Goal: Task Accomplishment & Management: Manage account settings

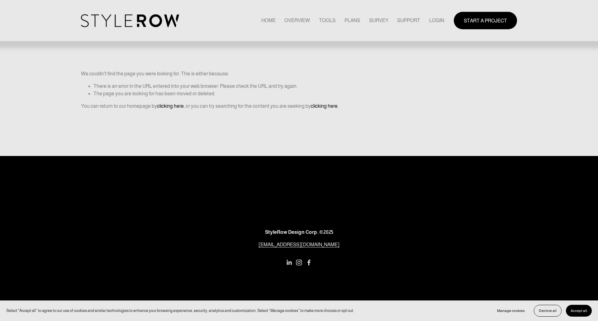
click at [438, 20] on link "LOGIN" at bounding box center [436, 20] width 15 height 8
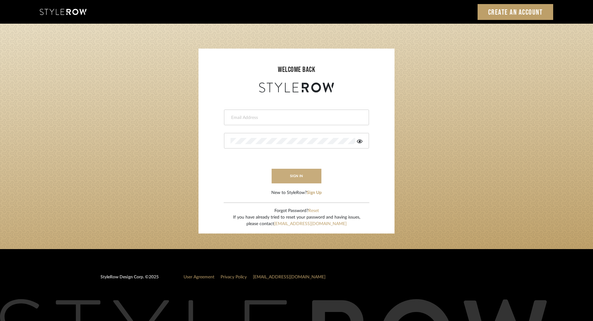
type input "[EMAIL_ADDRESS][DOMAIN_NAME]"
click at [294, 177] on button "sign in" at bounding box center [297, 176] width 50 height 15
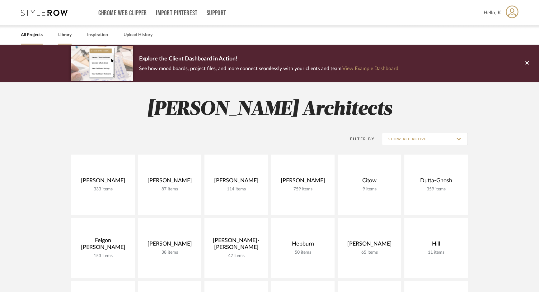
click at [61, 35] on link "Library" at bounding box center [64, 35] width 13 height 8
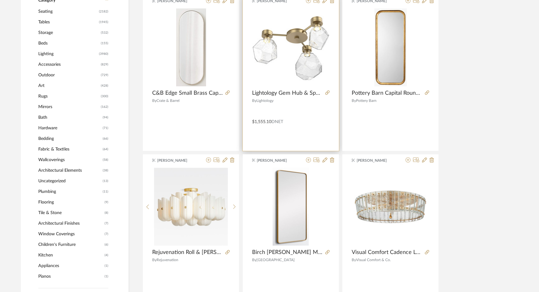
scroll to position [56, 0]
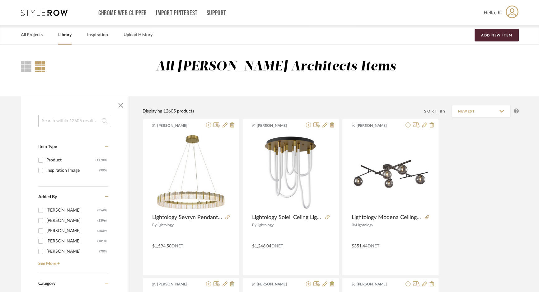
drag, startPoint x: 275, startPoint y: 97, endPoint x: 112, endPoint y: 100, distance: 163.1
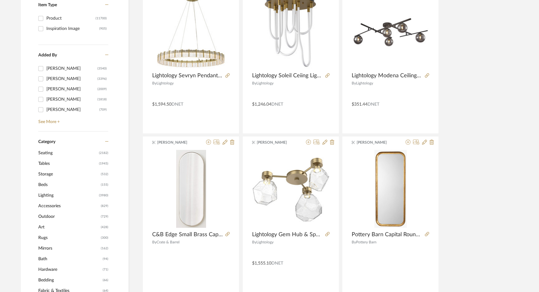
click at [63, 203] on span "Accessories" at bounding box center [68, 205] width 61 height 11
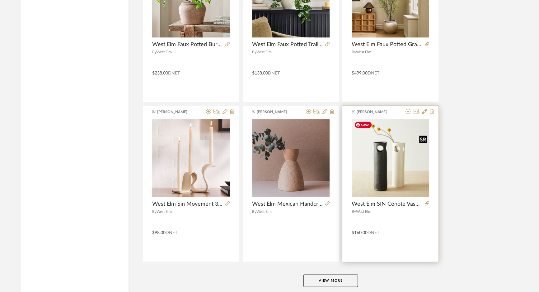
scroll to position [1846, 0]
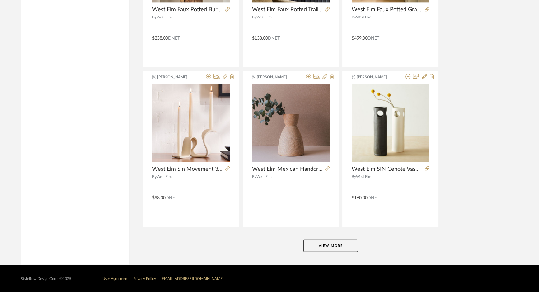
click at [317, 241] on button "View More" at bounding box center [331, 245] width 54 height 12
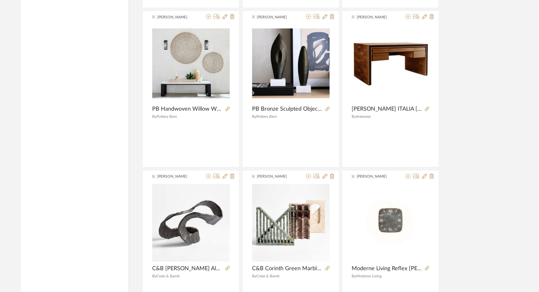
scroll to position [3756, 0]
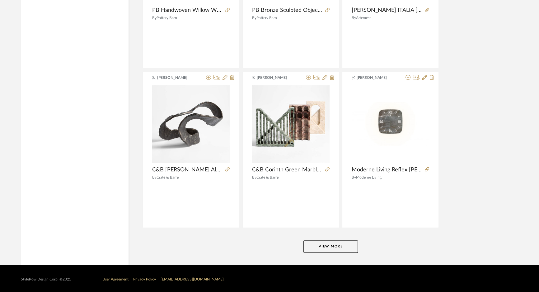
click at [333, 246] on button "View More" at bounding box center [331, 246] width 54 height 12
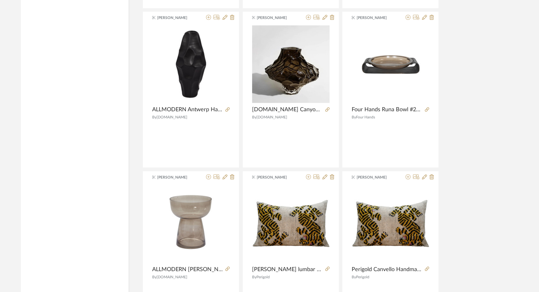
scroll to position [4265, 0]
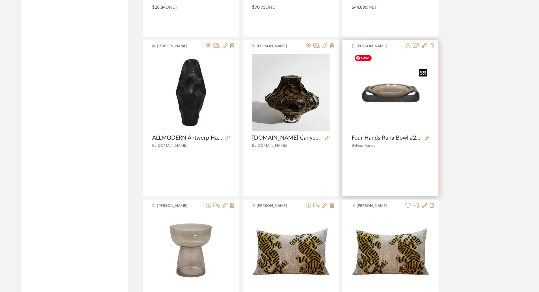
click at [410, 91] on img "0" at bounding box center [391, 93] width 78 height 78
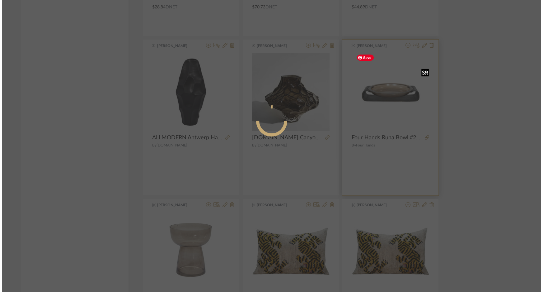
scroll to position [0, 0]
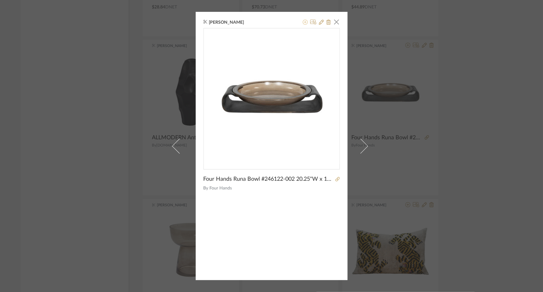
click at [303, 22] on icon at bounding box center [305, 22] width 5 height 5
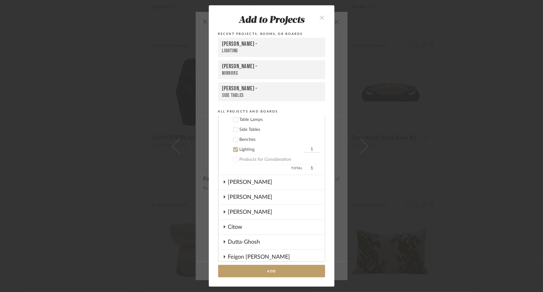
scroll to position [187, 0]
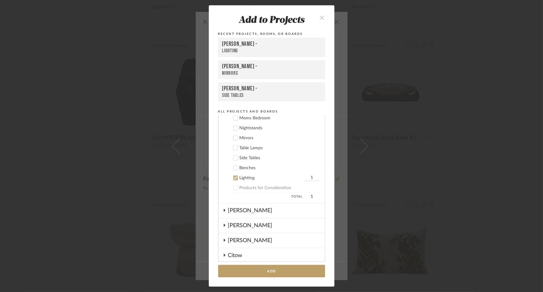
click at [233, 177] on div at bounding box center [235, 177] width 5 height 5
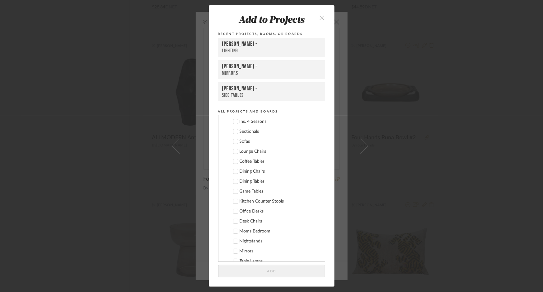
scroll to position [0, 0]
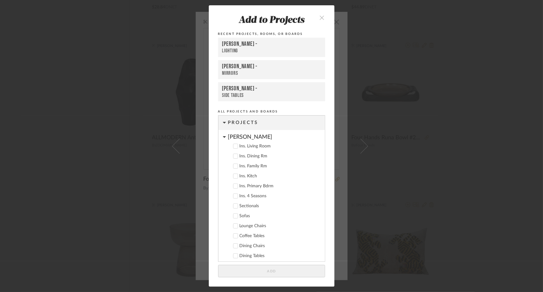
click at [223, 137] on icon at bounding box center [224, 137] width 3 height 2
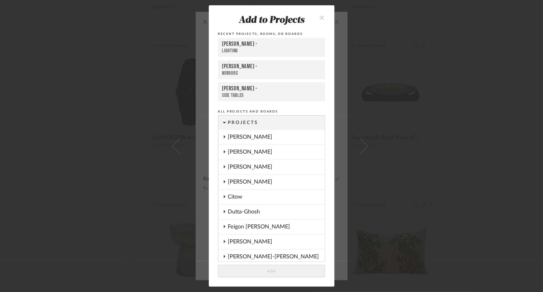
click at [320, 16] on icon "close" at bounding box center [322, 17] width 5 height 5
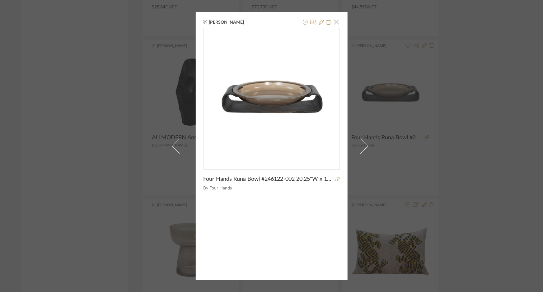
click at [336, 21] on span "button" at bounding box center [337, 22] width 12 height 12
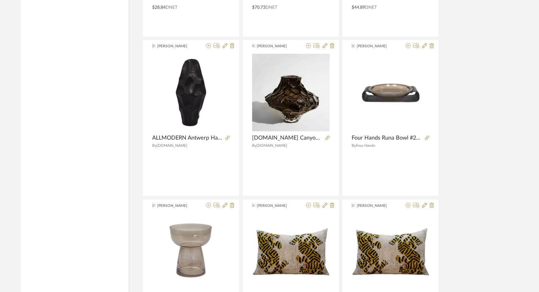
scroll to position [4379, 0]
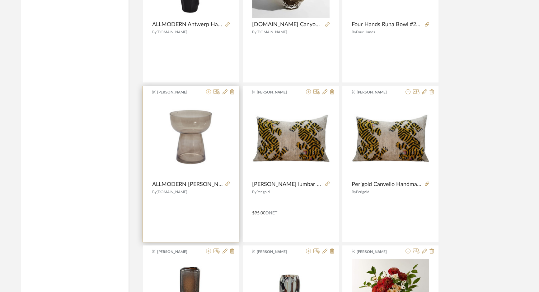
click at [207, 89] on icon at bounding box center [208, 91] width 5 height 5
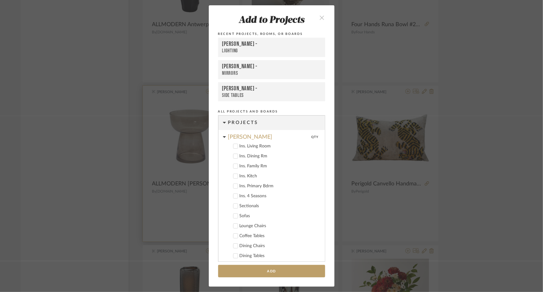
scroll to position [244, 0]
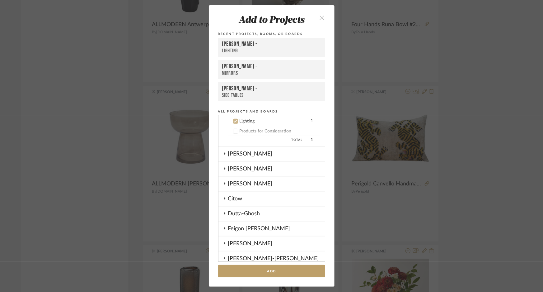
click at [233, 122] on icon at bounding box center [235, 121] width 4 height 3
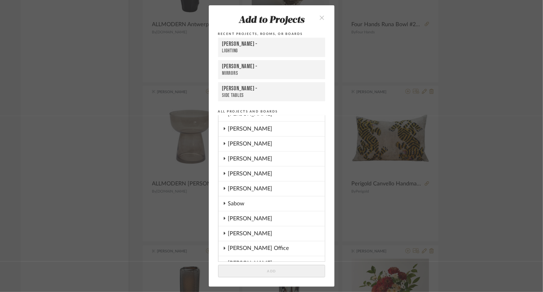
scroll to position [442, 0]
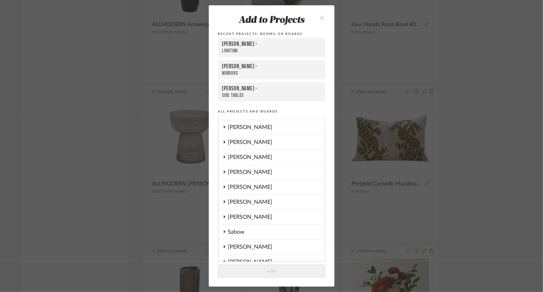
click at [240, 184] on div "Pasternak" at bounding box center [276, 187] width 97 height 14
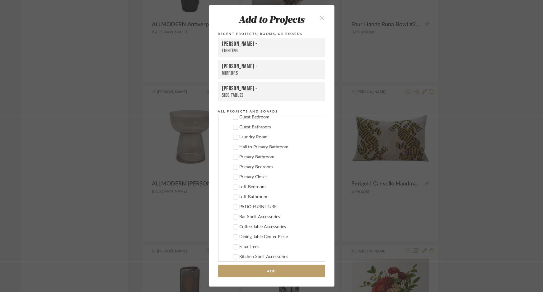
scroll to position [725, 0]
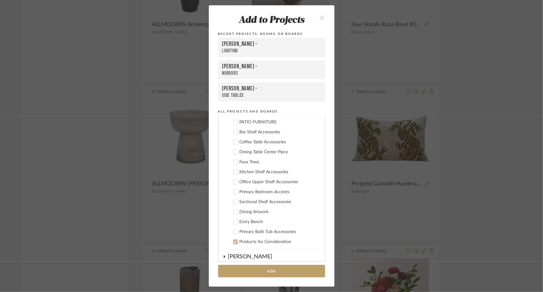
click at [240, 170] on div "Kitchen Shelf Accessories" at bounding box center [280, 171] width 80 height 5
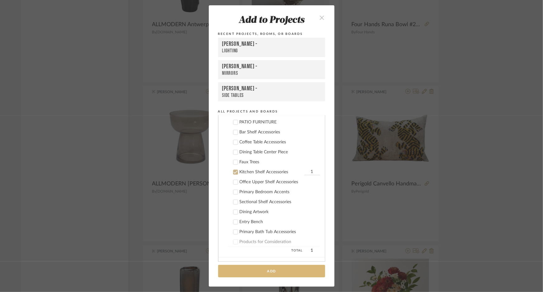
click at [254, 271] on button "Add" at bounding box center [271, 271] width 107 height 13
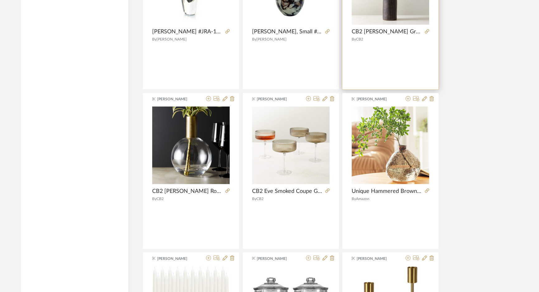
scroll to position [4775, 0]
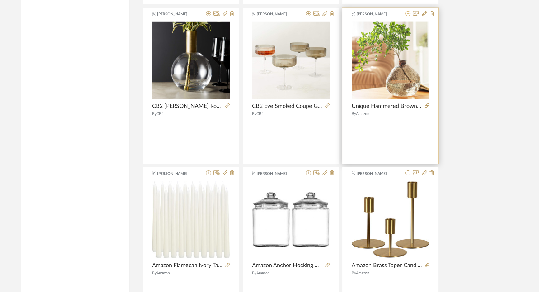
click at [407, 13] on icon at bounding box center [408, 13] width 5 height 5
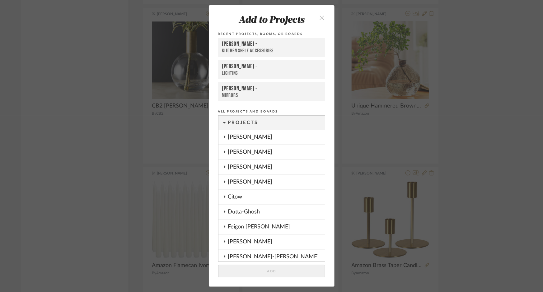
scroll to position [537, 0]
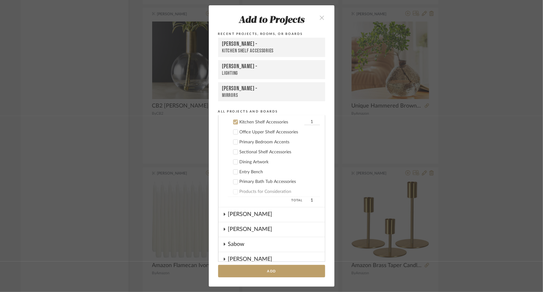
click at [277, 47] on div "Pasternak -" at bounding box center [271, 43] width 99 height 7
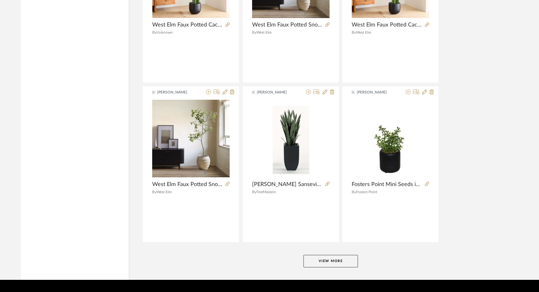
scroll to position [5666, 0]
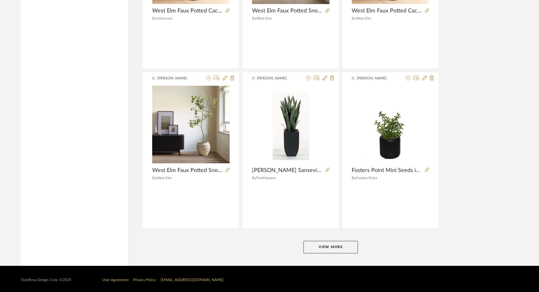
click at [343, 248] on button "View More" at bounding box center [331, 247] width 54 height 12
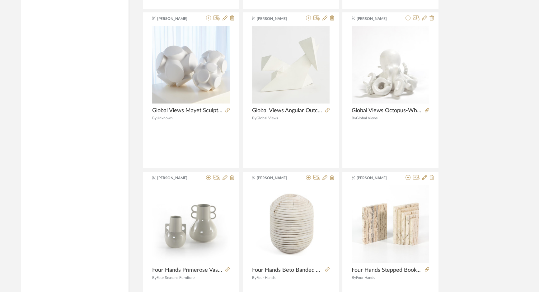
scroll to position [7576, 0]
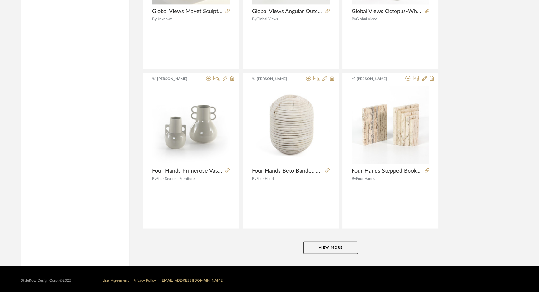
click at [334, 244] on button "View More" at bounding box center [331, 247] width 54 height 12
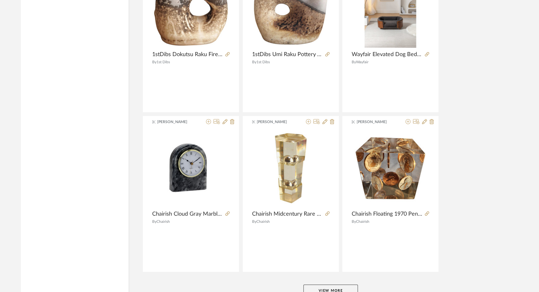
scroll to position [9486, 0]
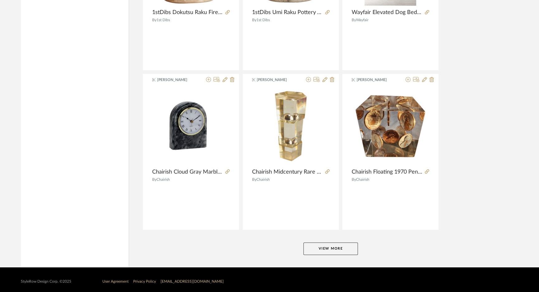
click at [334, 244] on button "View More" at bounding box center [331, 248] width 54 height 12
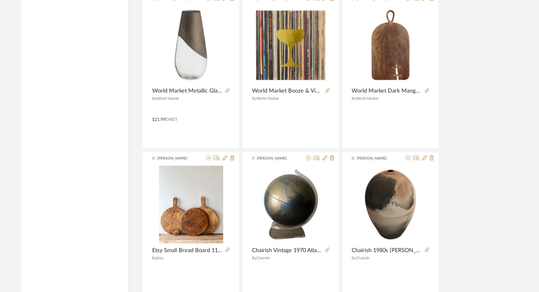
scroll to position [10335, 0]
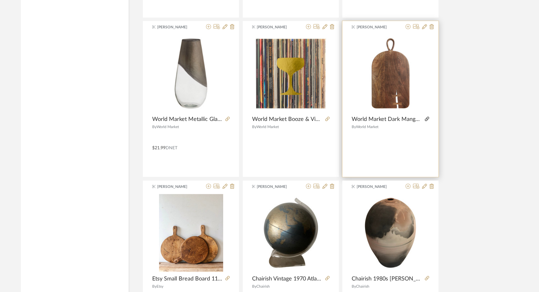
click at [427, 116] on icon at bounding box center [427, 118] width 4 height 4
click at [408, 24] on icon at bounding box center [408, 26] width 5 height 5
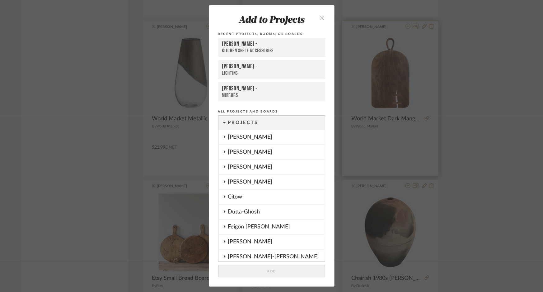
scroll to position [537, 0]
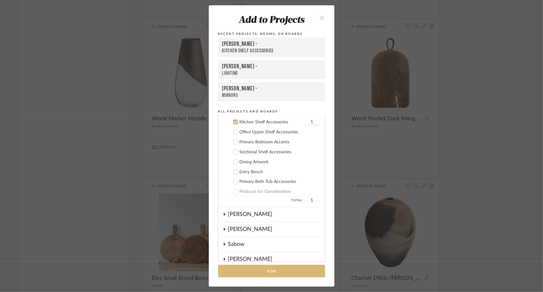
click at [277, 271] on button "Add" at bounding box center [271, 271] width 107 height 13
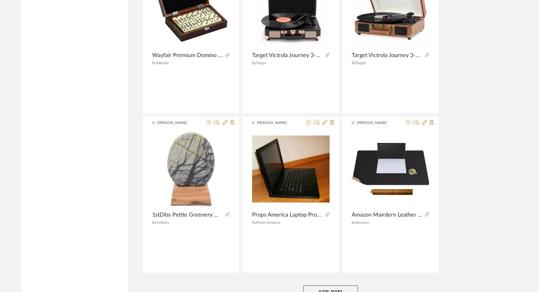
scroll to position [11382, 0]
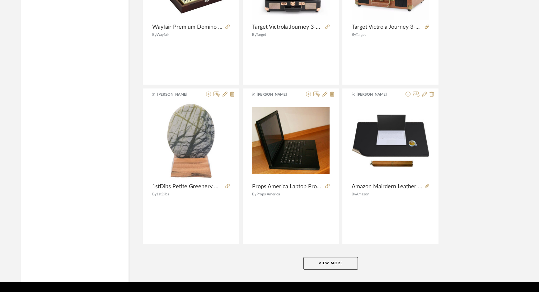
click at [334, 259] on button "View More" at bounding box center [331, 263] width 54 height 12
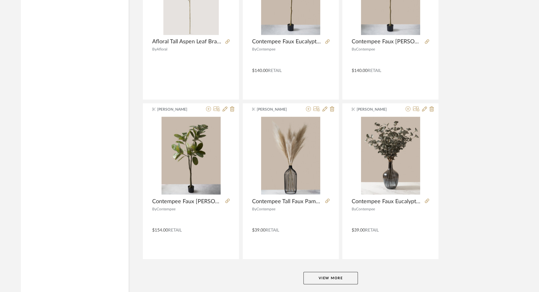
scroll to position [13306, 0]
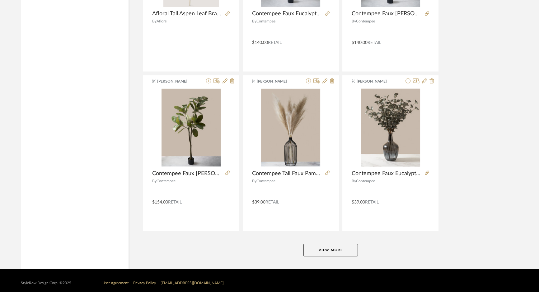
click at [339, 247] on button "View More" at bounding box center [331, 249] width 54 height 12
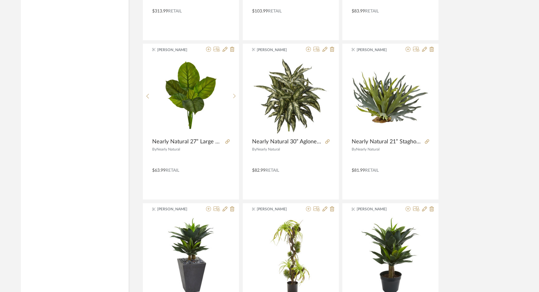
scroll to position [15216, 0]
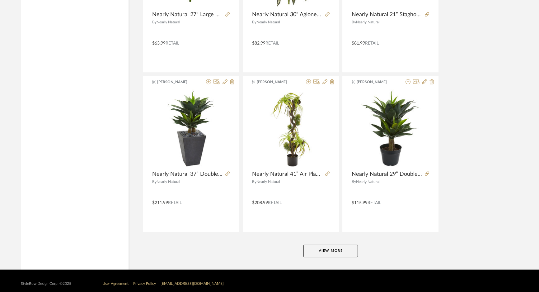
click at [354, 245] on button "View More" at bounding box center [331, 250] width 54 height 12
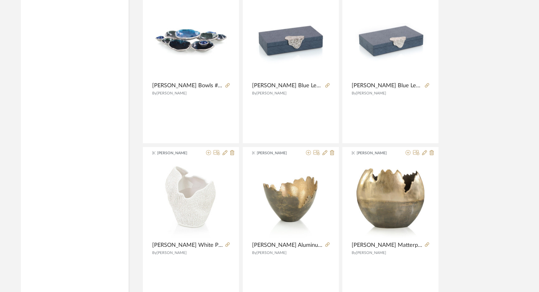
scroll to position [17126, 0]
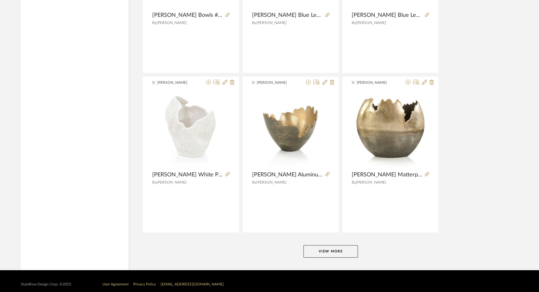
click at [335, 245] on button "View More" at bounding box center [331, 251] width 54 height 12
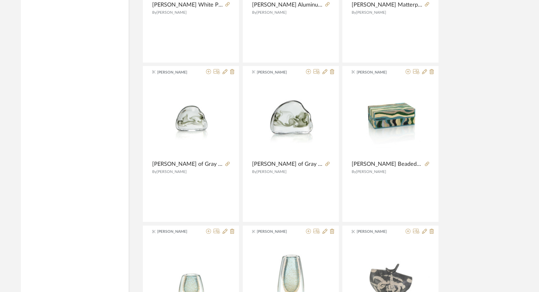
scroll to position [17409, 0]
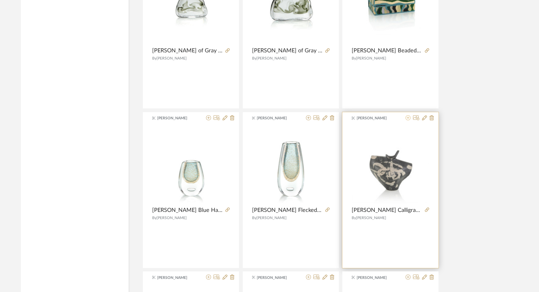
click at [408, 115] on icon at bounding box center [408, 117] width 5 height 5
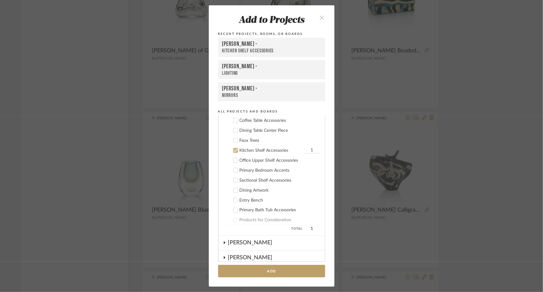
scroll to position [480, 0]
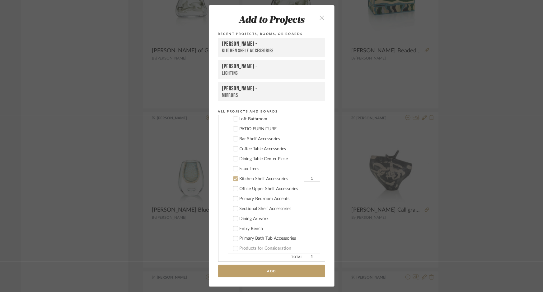
click at [234, 177] on icon at bounding box center [235, 178] width 4 height 3
click at [233, 139] on icon at bounding box center [235, 139] width 4 height 4
click at [257, 269] on button "Add" at bounding box center [271, 271] width 107 height 13
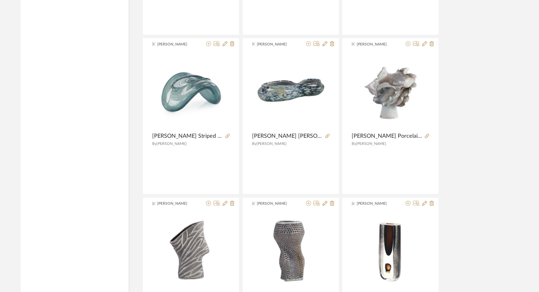
scroll to position [18682, 0]
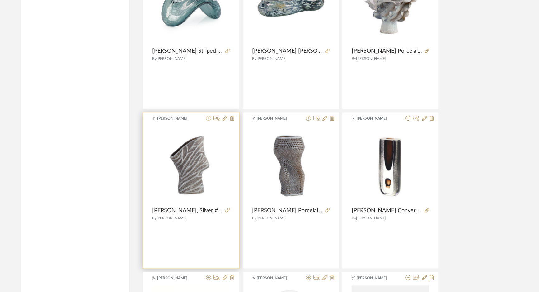
click at [209, 115] on icon at bounding box center [208, 117] width 5 height 5
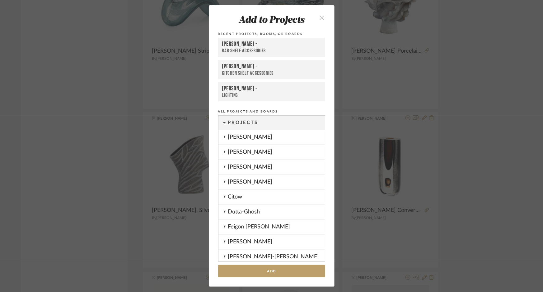
scroll to position [497, 0]
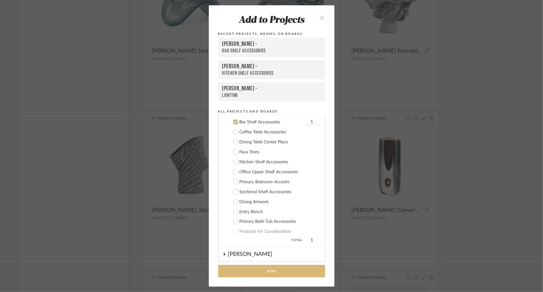
click at [261, 269] on button "Add" at bounding box center [271, 271] width 107 height 13
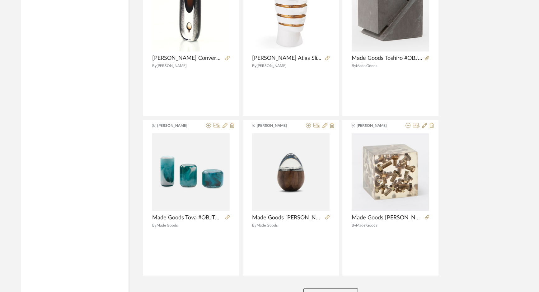
scroll to position [19036, 0]
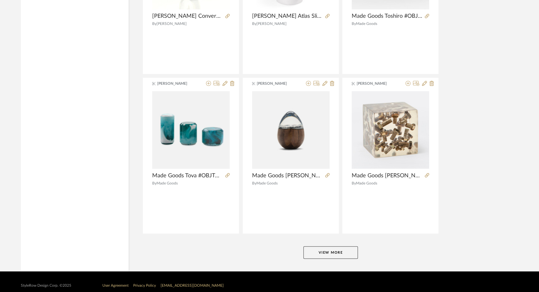
click at [347, 246] on button "View More" at bounding box center [331, 252] width 54 height 12
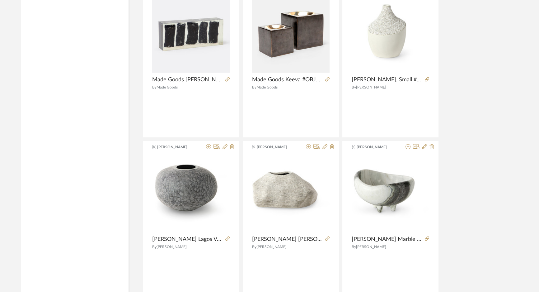
scroll to position [19375, 0]
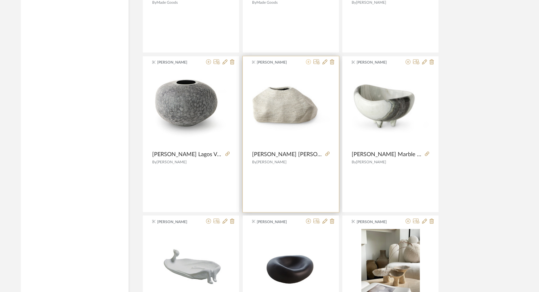
click at [308, 59] on icon at bounding box center [308, 61] width 5 height 5
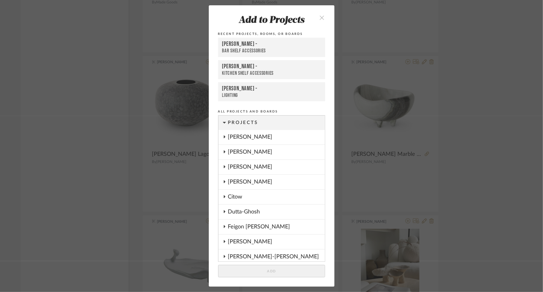
scroll to position [497, 0]
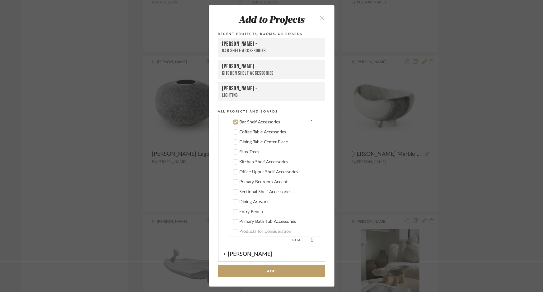
click at [235, 120] on icon at bounding box center [235, 122] width 4 height 4
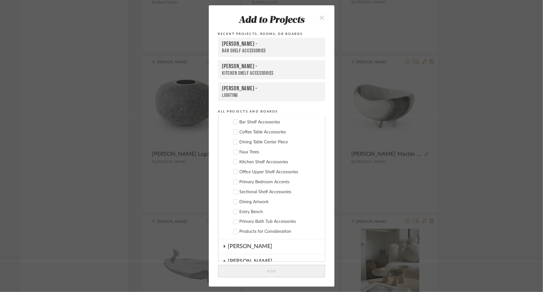
click at [233, 141] on icon at bounding box center [235, 141] width 4 height 3
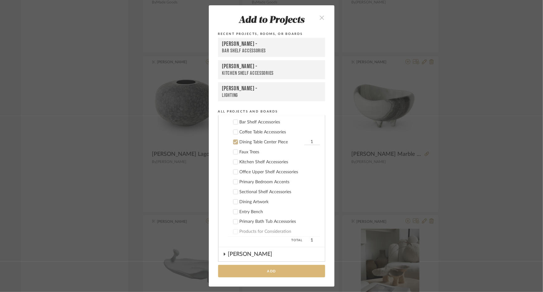
click at [258, 273] on button "Add" at bounding box center [271, 271] width 107 height 13
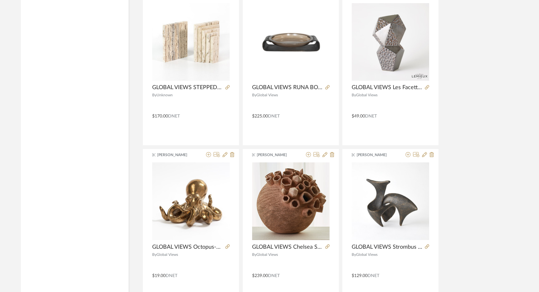
scroll to position [20904, 0]
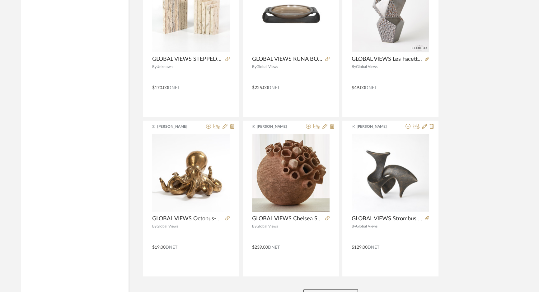
click at [313, 289] on button "View More" at bounding box center [331, 295] width 54 height 12
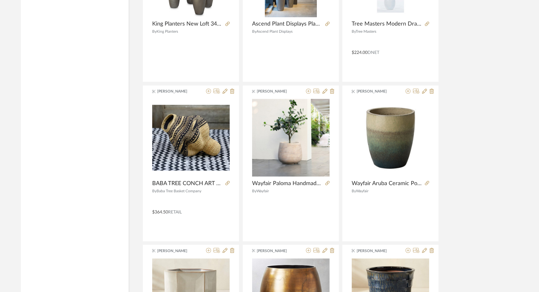
scroll to position [21866, 0]
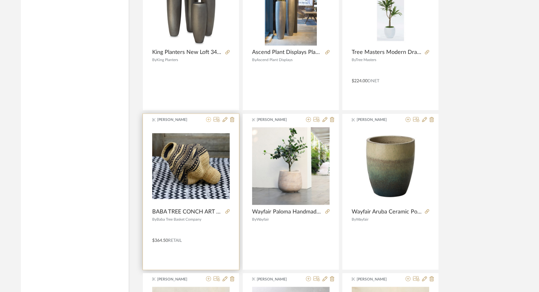
click at [207, 117] on icon at bounding box center [208, 119] width 5 height 5
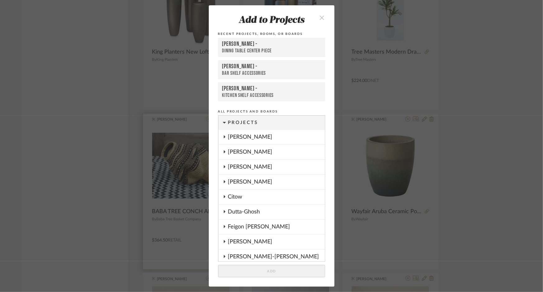
scroll to position [517, 0]
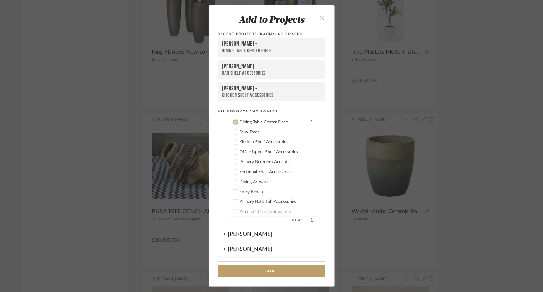
click at [233, 120] on icon at bounding box center [235, 122] width 4 height 4
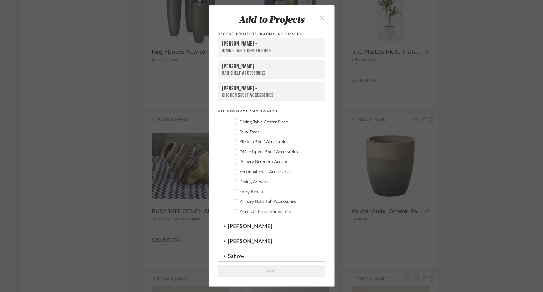
click at [253, 142] on div "Kitchen Shelf Accessories" at bounding box center [280, 141] width 80 height 5
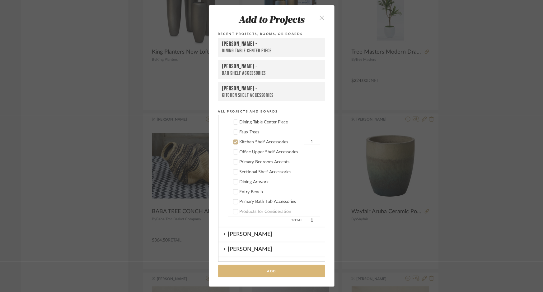
click at [253, 272] on button "Add" at bounding box center [271, 271] width 107 height 13
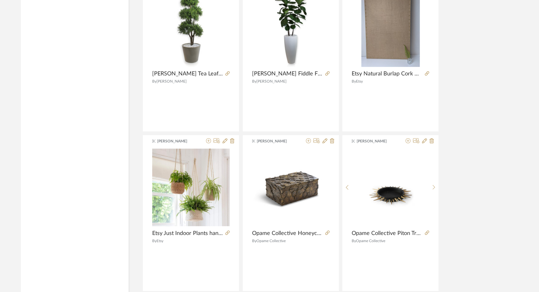
scroll to position [22856, 0]
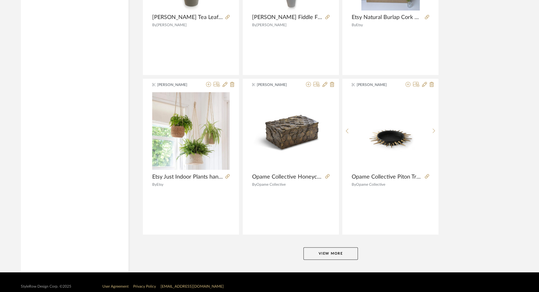
click at [345, 247] on button "View More" at bounding box center [331, 253] width 54 height 12
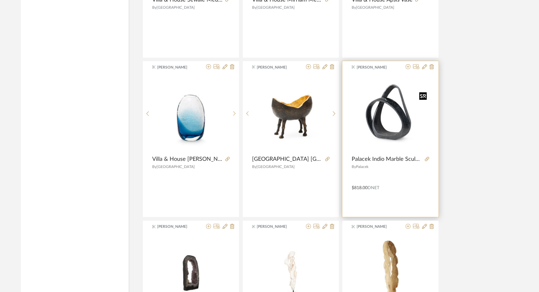
scroll to position [24073, 0]
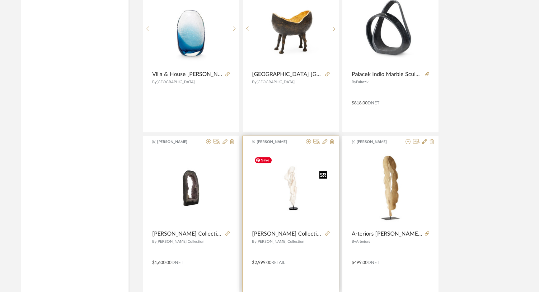
click at [293, 186] on img "0" at bounding box center [291, 188] width 78 height 50
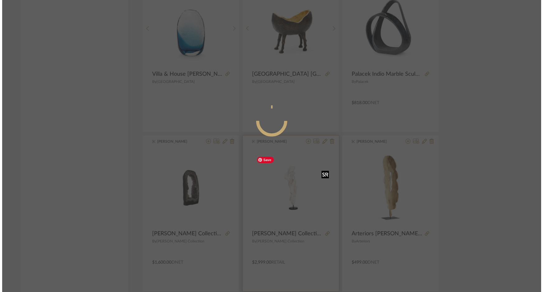
scroll to position [0, 0]
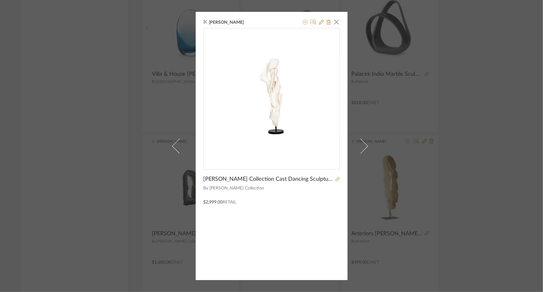
click at [468, 121] on div "K Tyler × Phillips Collection Cast Dancing Sculpture Coupe Faux Bleached 25x18x…" at bounding box center [271, 146] width 543 height 292
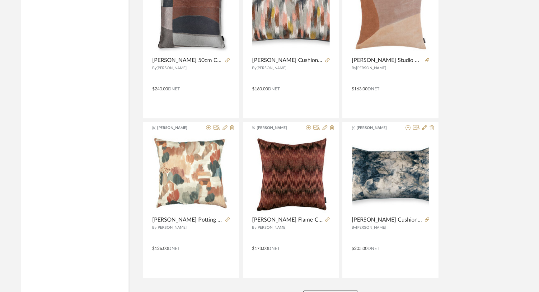
scroll to position [24766, 0]
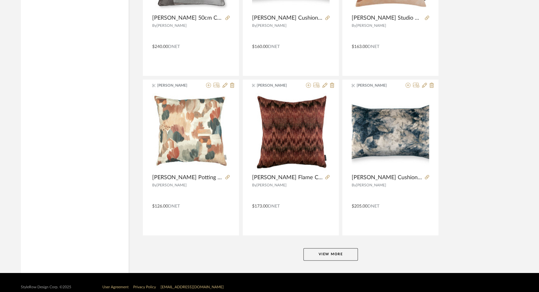
click at [333, 248] on button "View More" at bounding box center [331, 254] width 54 height 12
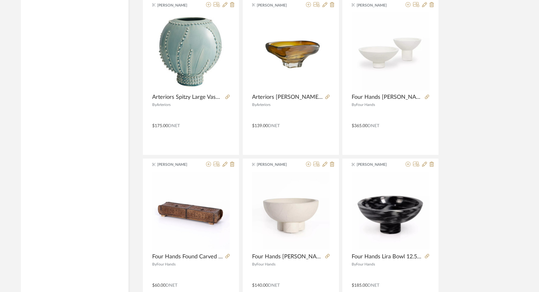
scroll to position [25932, 0]
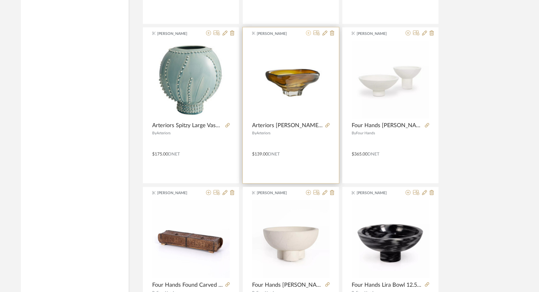
click at [307, 31] on icon at bounding box center [308, 33] width 5 height 5
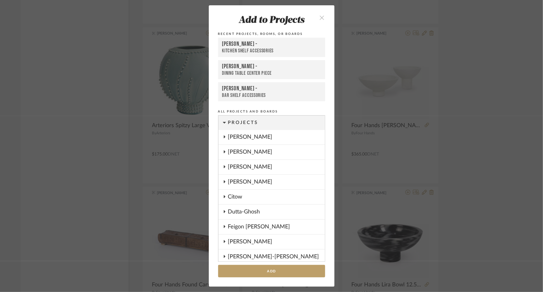
scroll to position [537, 0]
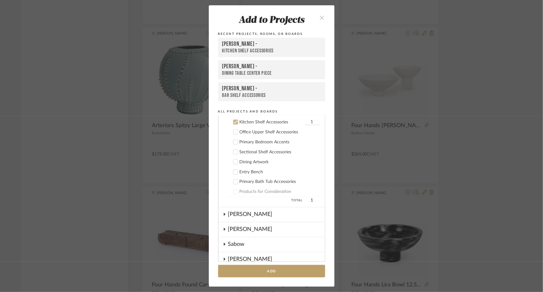
click at [240, 66] on div "Pasternak -" at bounding box center [271, 66] width 99 height 7
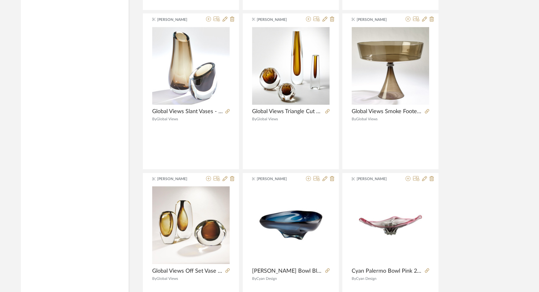
scroll to position [26676, 0]
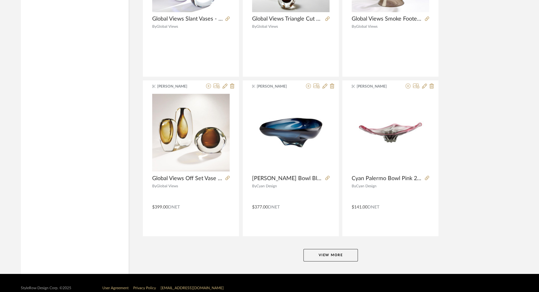
click at [316, 249] on button "View More" at bounding box center [331, 255] width 54 height 12
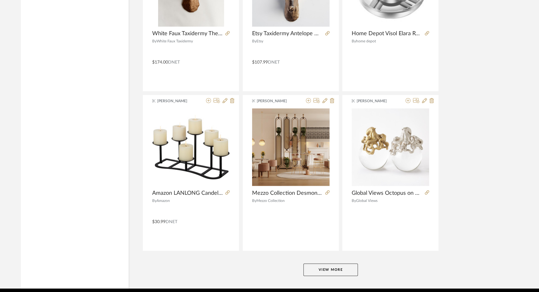
scroll to position [28586, 0]
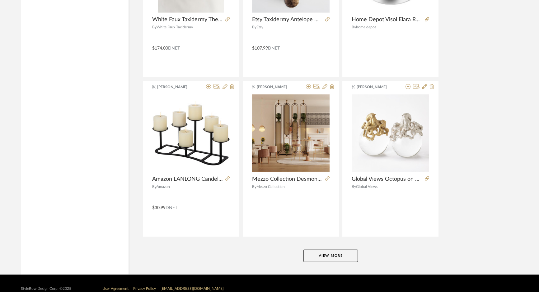
click at [334, 249] on button "View More" at bounding box center [331, 255] width 54 height 12
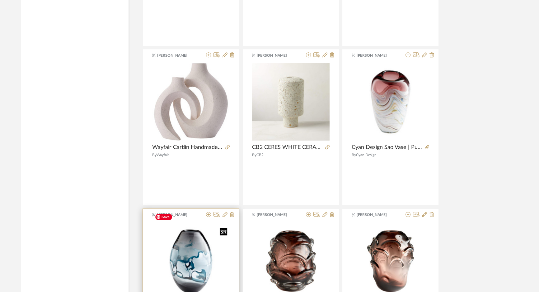
scroll to position [30482, 0]
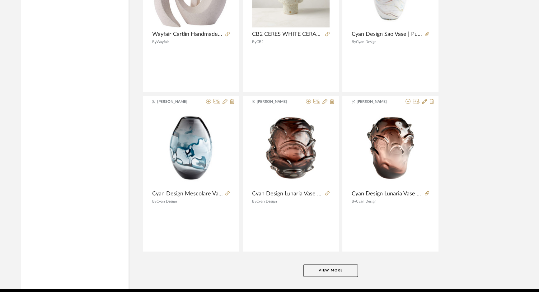
click at [341, 264] on button "View More" at bounding box center [331, 270] width 54 height 12
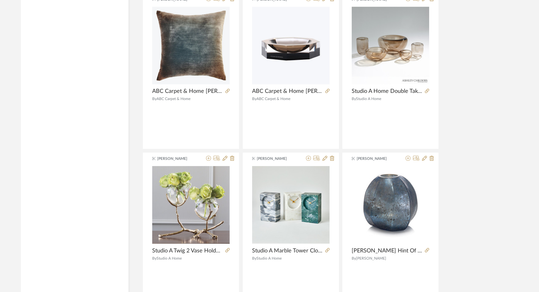
scroll to position [31642, 0]
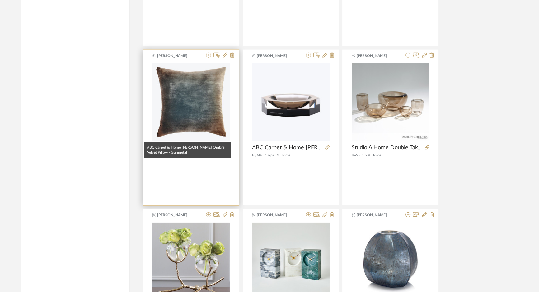
click at [221, 144] on span "ABC Carpet & Home Kevin Obrien Ombre Velvet Pillow - Gunmetal" at bounding box center [187, 147] width 71 height 7
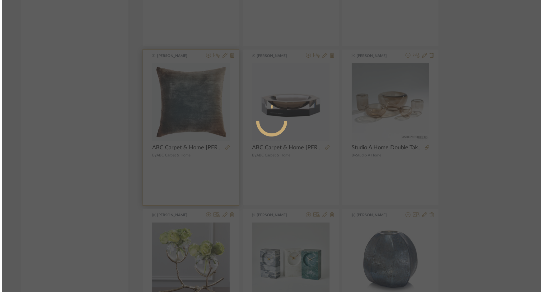
scroll to position [0, 0]
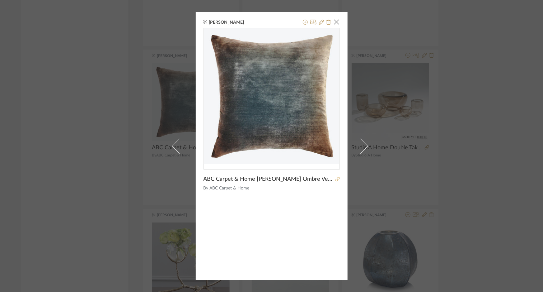
click at [337, 180] on icon at bounding box center [338, 179] width 4 height 4
click at [102, 135] on div "K Tyler × ABC Carpet & Home Kevin Obrien Ombre Velvet Pillow - Gunmetal By ABC …" at bounding box center [271, 146] width 543 height 292
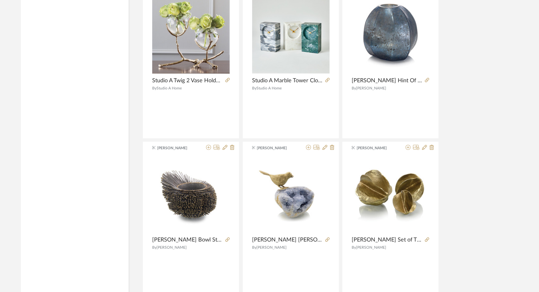
scroll to position [31925, 0]
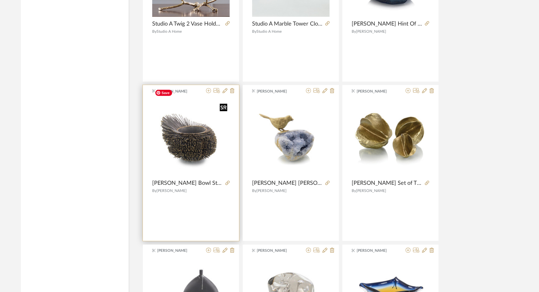
click at [197, 124] on img "0" at bounding box center [191, 138] width 78 height 78
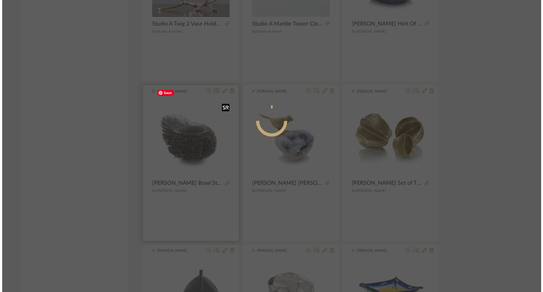
scroll to position [0, 0]
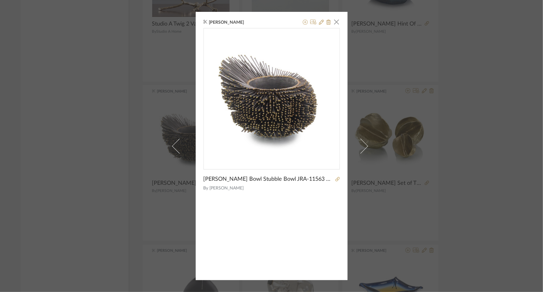
click at [102, 165] on div "K Tyler × John Richard Stubble Bowl Stubble Bowl JRA-11563 #JRA-11563 $190 By J…" at bounding box center [271, 146] width 543 height 292
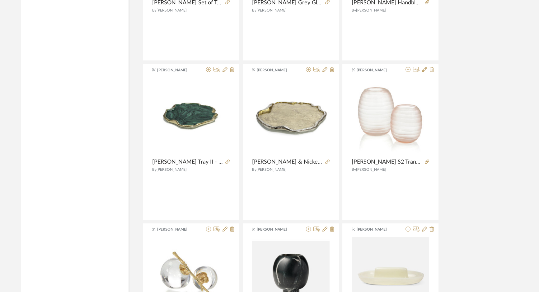
scroll to position [32378, 0]
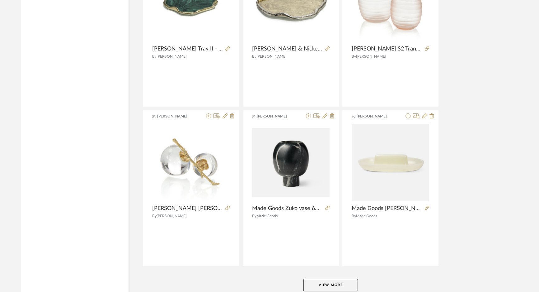
click at [340, 279] on button "View More" at bounding box center [331, 285] width 54 height 12
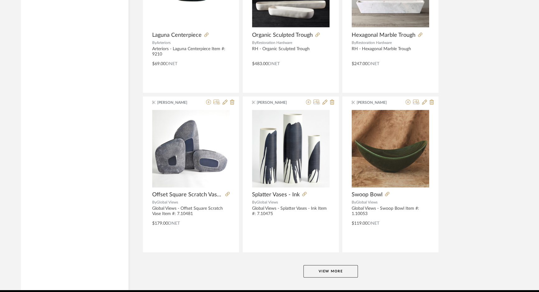
scroll to position [34316, 0]
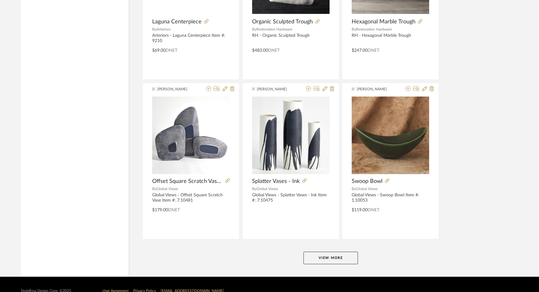
click at [323, 252] on button "View More" at bounding box center [331, 258] width 54 height 12
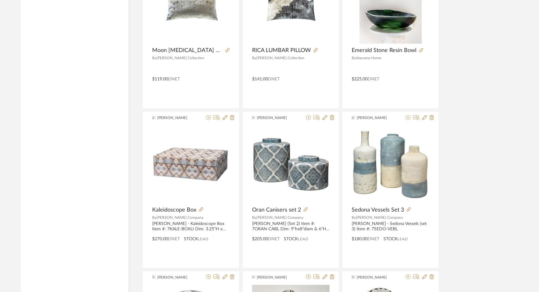
scroll to position [35504, 0]
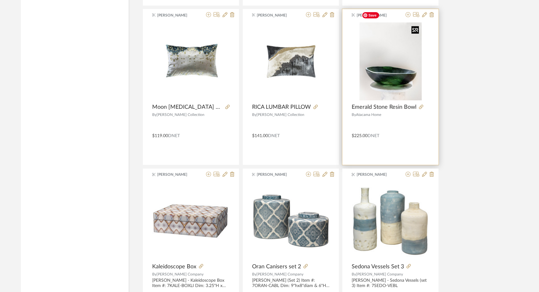
click at [396, 61] on img "0" at bounding box center [391, 61] width 62 height 78
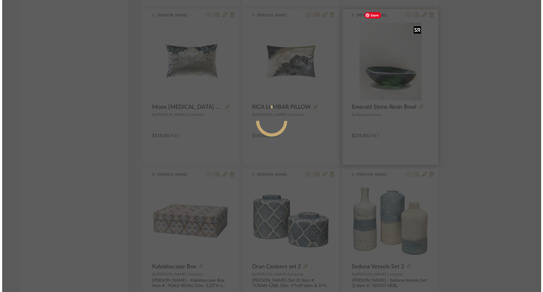
scroll to position [0, 0]
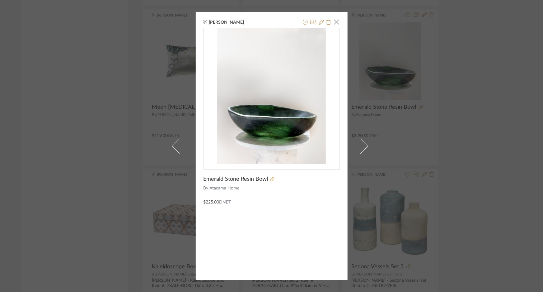
click at [270, 179] on icon at bounding box center [272, 179] width 4 height 4
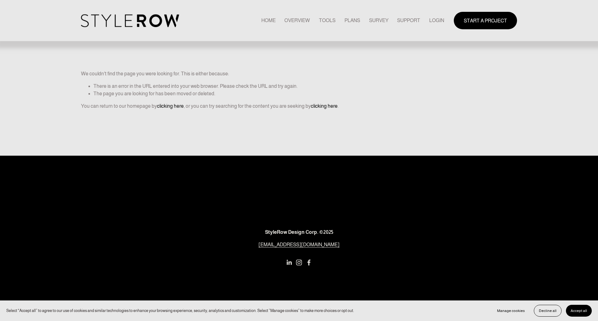
click at [434, 17] on link "LOGIN" at bounding box center [436, 20] width 15 height 8
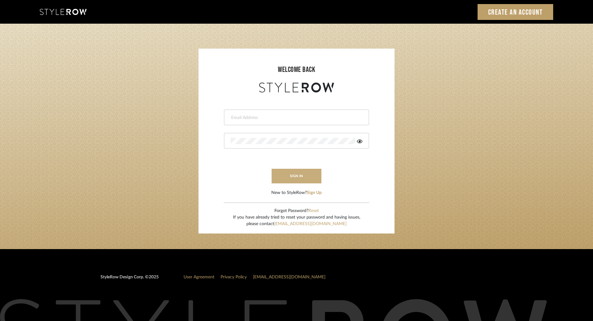
type input "ktyler@morgantewilson.com"
click at [305, 177] on button "sign in" at bounding box center [297, 176] width 50 height 15
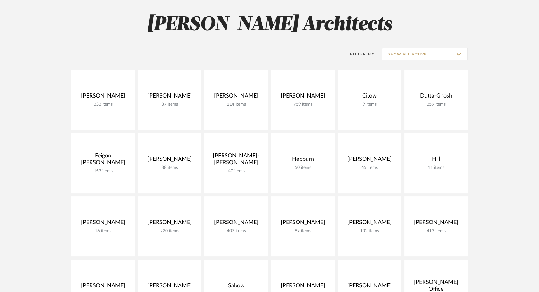
scroll to position [170, 0]
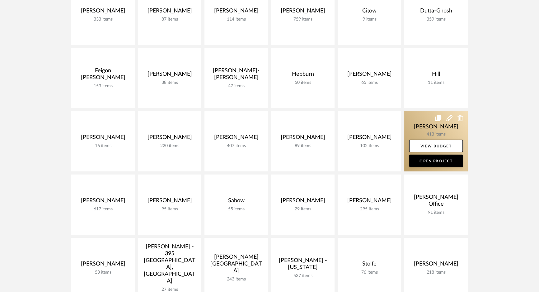
click at [439, 127] on link at bounding box center [436, 141] width 64 height 60
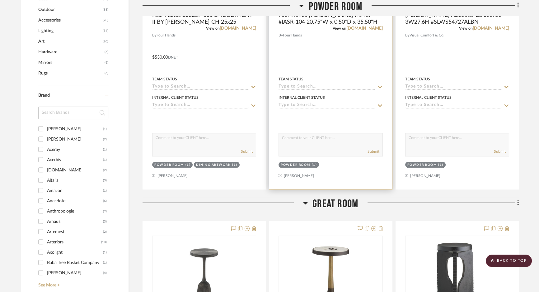
scroll to position [283, 0]
